Goal: Find specific page/section: Find specific page/section

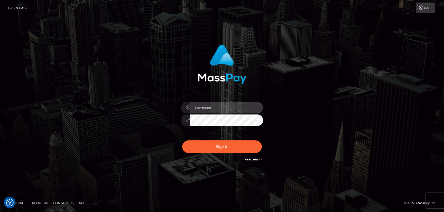
type input "hello.feetfinder"
drag, startPoint x: 0, startPoint y: 0, endPoint x: 224, endPoint y: 109, distance: 249.3
click at [224, 109] on input "hello.feetfinder" at bounding box center [226, 108] width 73 height 12
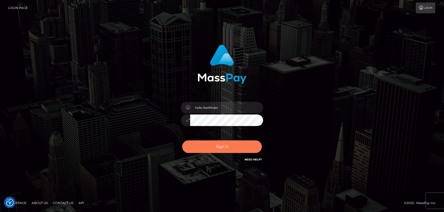
click at [237, 144] on button "Sign in" at bounding box center [222, 146] width 80 height 13
type input "hello.feetfinder"
click at [234, 144] on button "Sign in" at bounding box center [222, 146] width 80 height 13
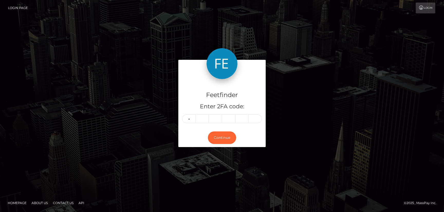
type input "0"
type input "9"
type input "1"
type input "6"
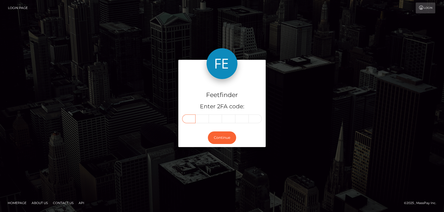
type input "0"
type input "9"
type input "1"
type input "6"
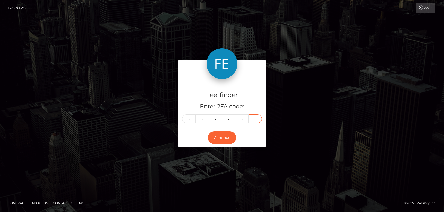
type input "5"
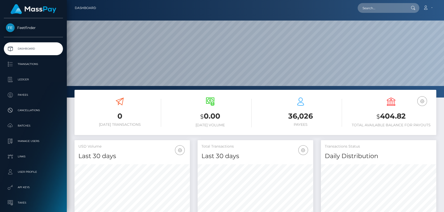
scroll to position [91, 115]
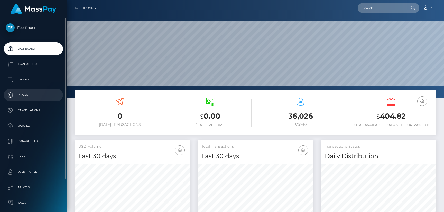
drag, startPoint x: 0, startPoint y: 0, endPoint x: 25, endPoint y: 95, distance: 98.4
click at [25, 95] on p "Payees" at bounding box center [33, 95] width 55 height 8
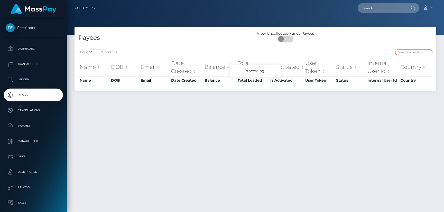
click at [408, 51] on input "search" at bounding box center [413, 52] width 37 height 6
paste input "ca8baa09-a6f1-11f0-bd75-060e06e9f077"
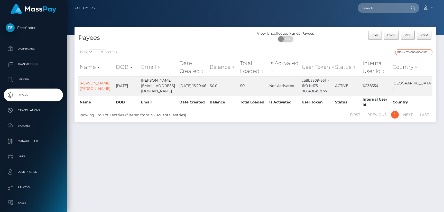
type input "ca8baa09-a6f1-11f0-bd75-060e06e9f077"
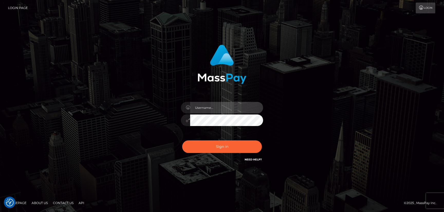
type input "hello.feetfinder"
click at [225, 104] on input "hello.feetfinder" at bounding box center [226, 108] width 73 height 12
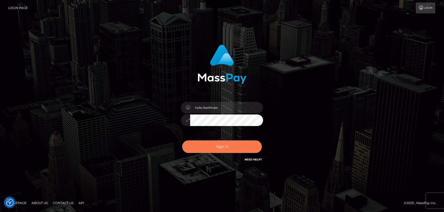
click at [238, 147] on button "Sign in" at bounding box center [222, 146] width 80 height 13
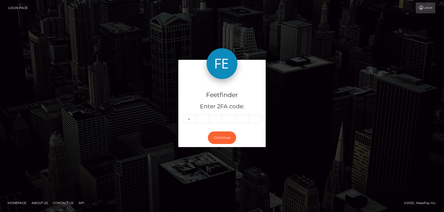
type input "5"
type input "6"
type input "4"
type input "2"
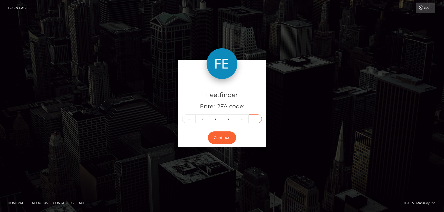
type input "7"
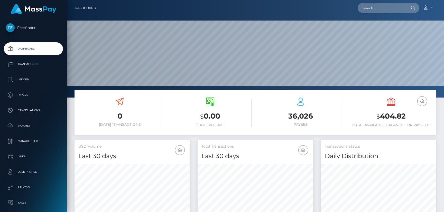
scroll to position [91, 115]
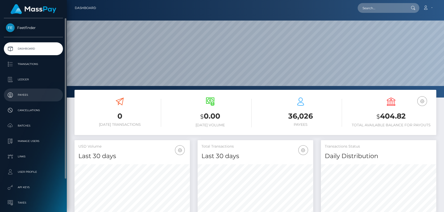
click at [12, 92] on p "Payees" at bounding box center [33, 95] width 55 height 8
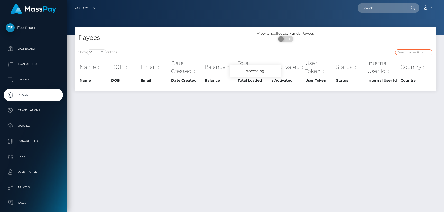
click at [407, 52] on input "search" at bounding box center [413, 52] width 37 height 6
paste input "katiebarker11@hotmail.com"
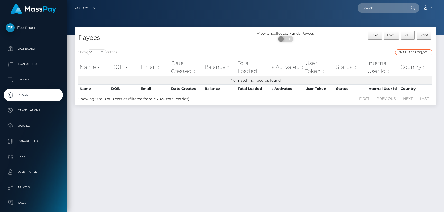
click at [399, 52] on input "katiebarker11@hotmail.com" at bounding box center [413, 52] width 37 height 6
paste input "78bceeb3-a68a-11f0-bd75-060e06e9f077"
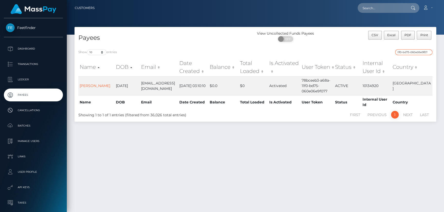
type input "78bceeb3-a68a-11f0-bd75-060e06e9f077"
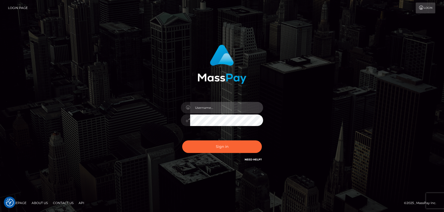
type input "hello.feetfinder"
click at [227, 109] on input "hello.feetfinder" at bounding box center [226, 108] width 73 height 12
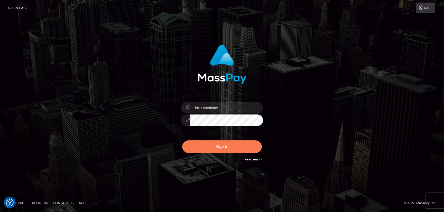
click at [235, 147] on button "Sign in" at bounding box center [222, 146] width 80 height 13
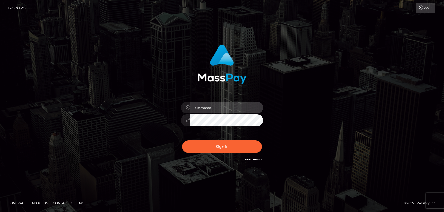
type input "hello.feetfinder"
click at [228, 104] on input "hello.feetfinder" at bounding box center [226, 108] width 73 height 12
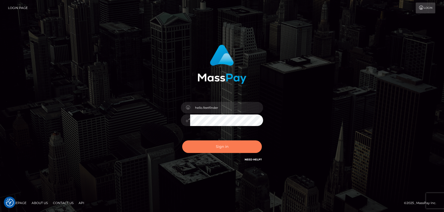
click at [233, 143] on button "Sign in" at bounding box center [222, 146] width 80 height 13
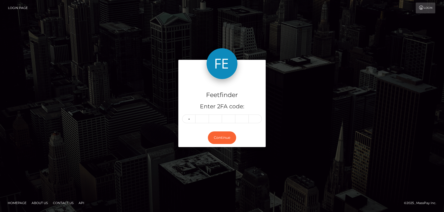
type input "2"
type input "6"
type input "7"
type input "6"
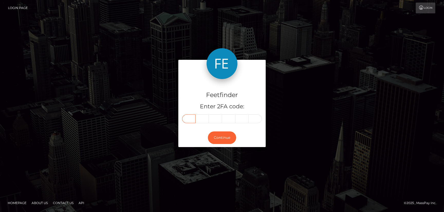
type input "2"
type input "5"
type input "2"
type input "8"
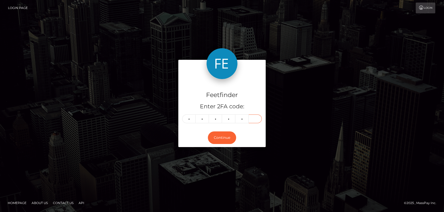
type input "2"
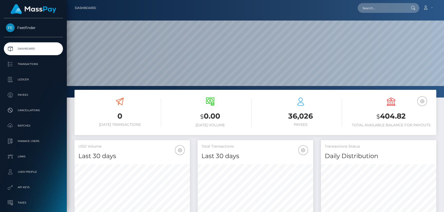
scroll to position [91, 115]
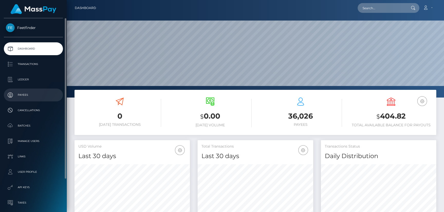
click at [27, 91] on p "Payees" at bounding box center [33, 95] width 55 height 8
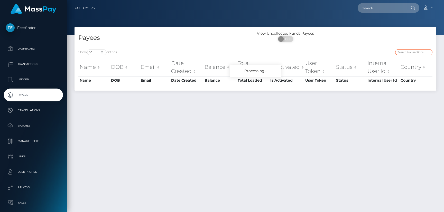
click at [410, 52] on input "search" at bounding box center [413, 52] width 37 height 6
paste input "9b85af34-a0e6-11f0-93b3-026f69db09b1"
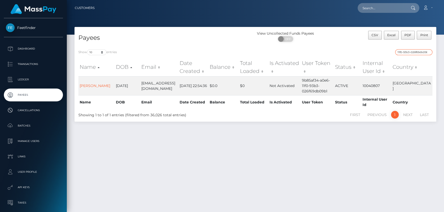
type input "9b85af34-a0e6-11f0-93b3-026f69db09b1"
